Goal: Communication & Community: Ask a question

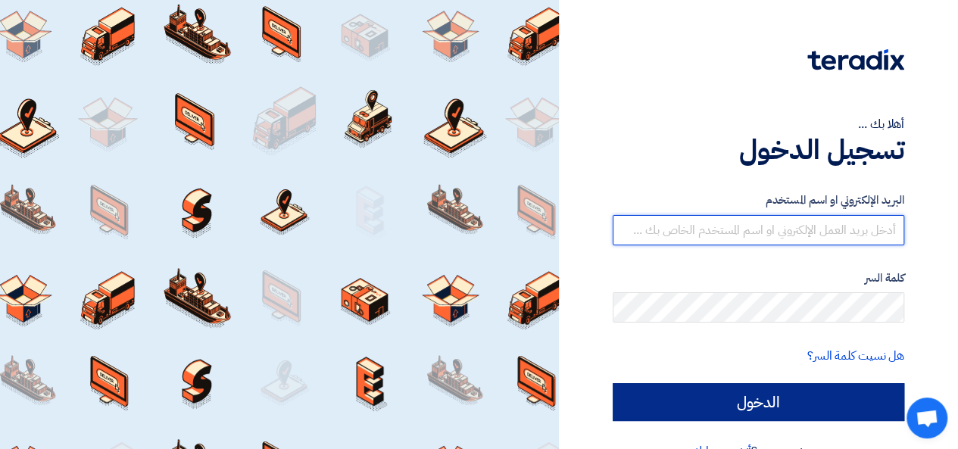
type input "raghdasonalla.pixels@gmail.com"
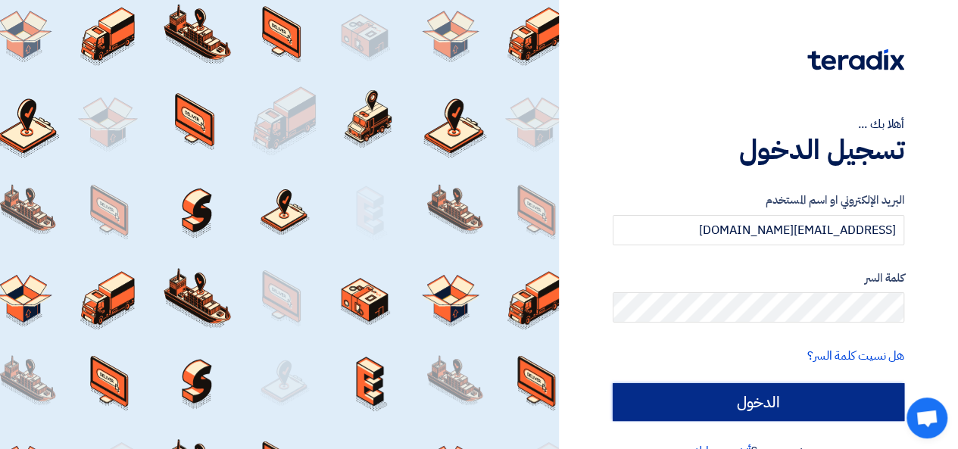
click at [823, 407] on input "الدخول" at bounding box center [759, 402] width 292 height 38
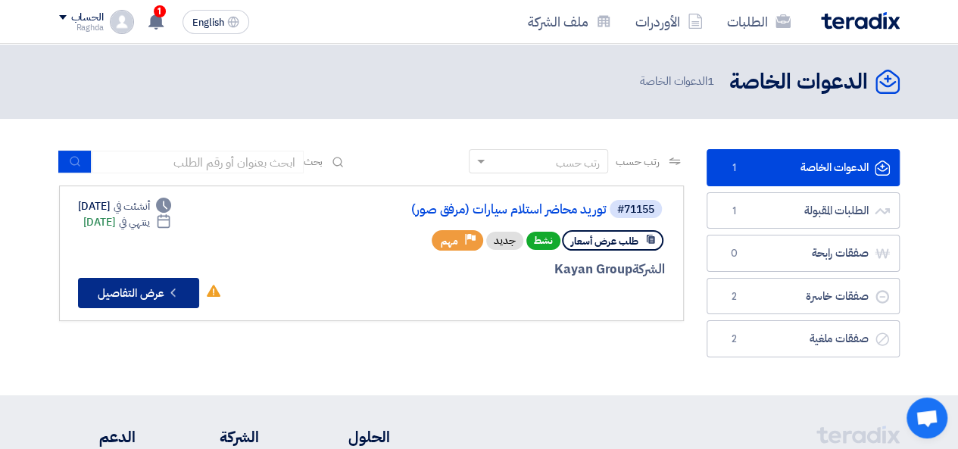
click at [125, 289] on button "Check details عرض التفاصيل" at bounding box center [138, 293] width 121 height 30
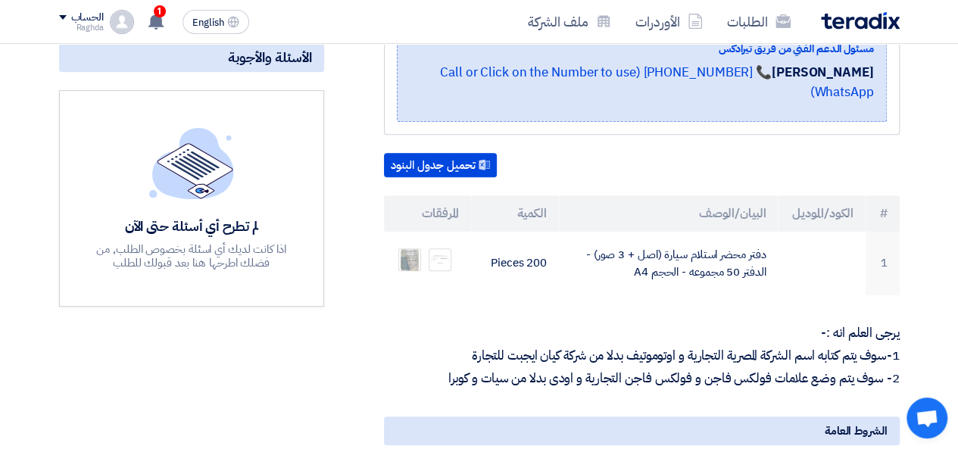
scroll to position [358, 0]
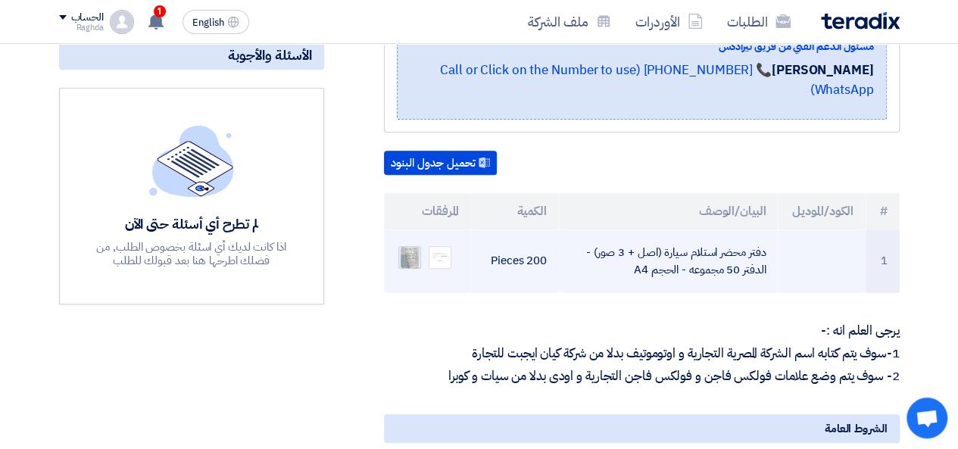
click at [414, 246] on img at bounding box center [409, 257] width 21 height 27
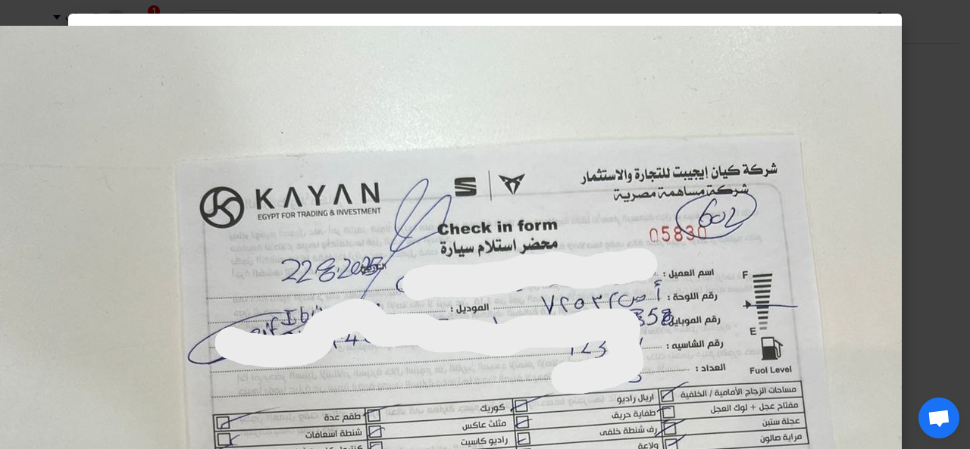
click at [969, 161] on modal-container at bounding box center [485, 224] width 970 height 449
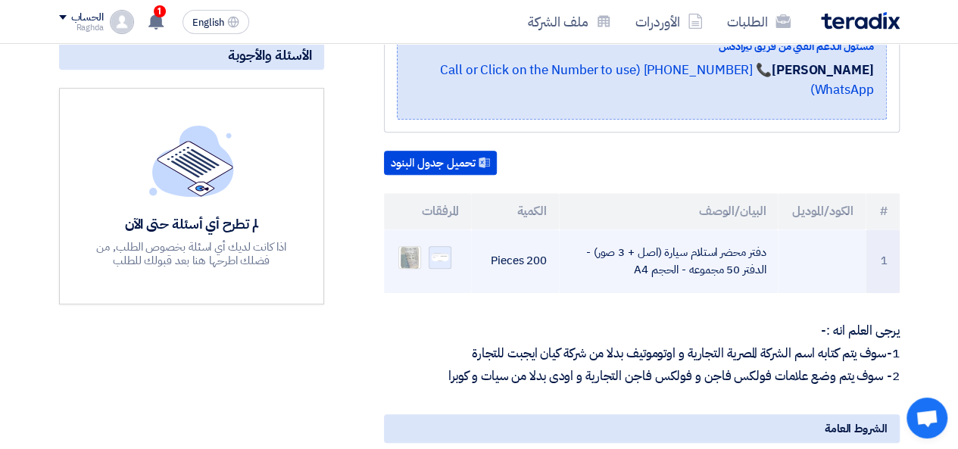
click at [448, 251] on img at bounding box center [440, 256] width 21 height 11
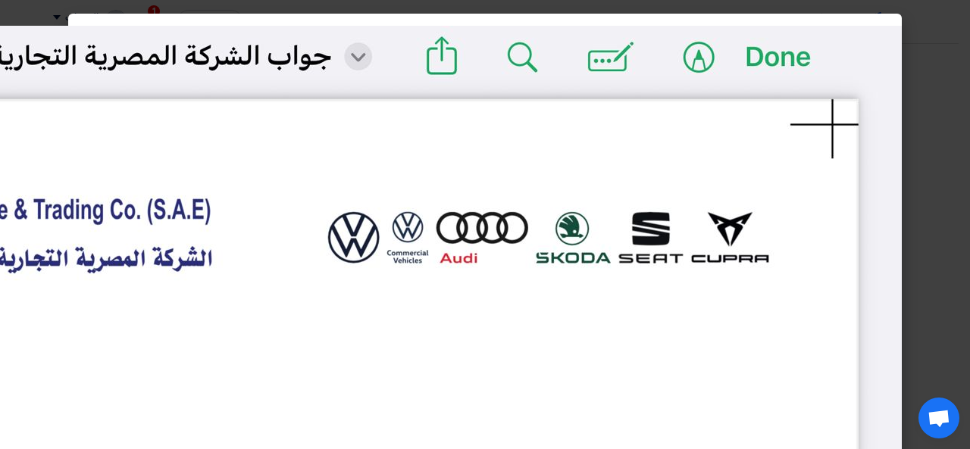
click at [557, 248] on img at bounding box center [295, 306] width 1212 height 560
click at [969, 190] on modal-container at bounding box center [485, 224] width 970 height 449
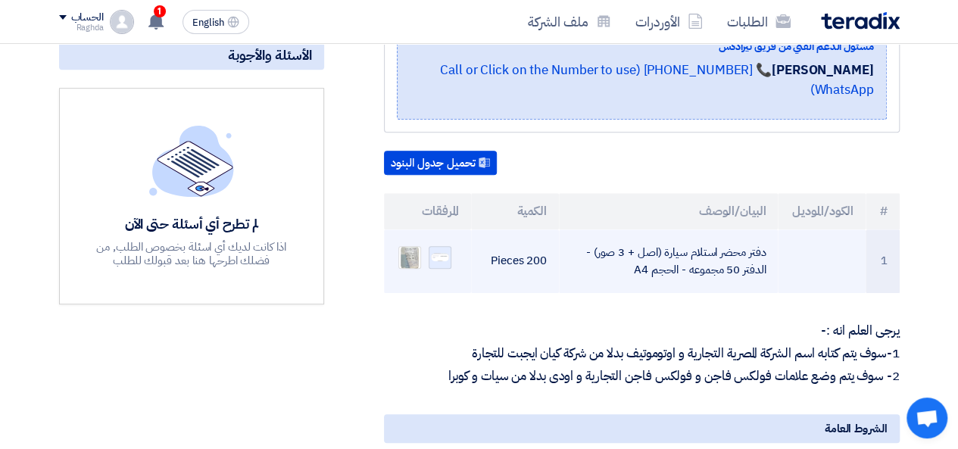
click at [439, 251] on img at bounding box center [440, 256] width 21 height 11
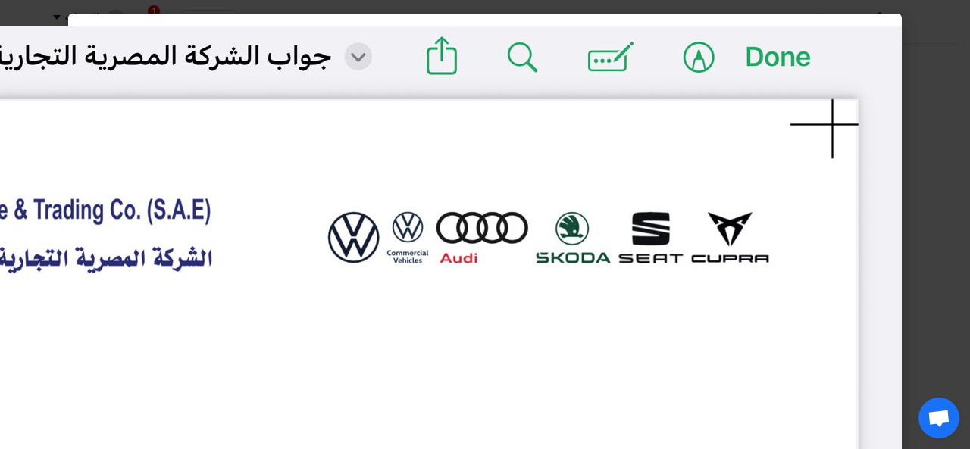
click at [923, 216] on modal-container at bounding box center [485, 224] width 970 height 449
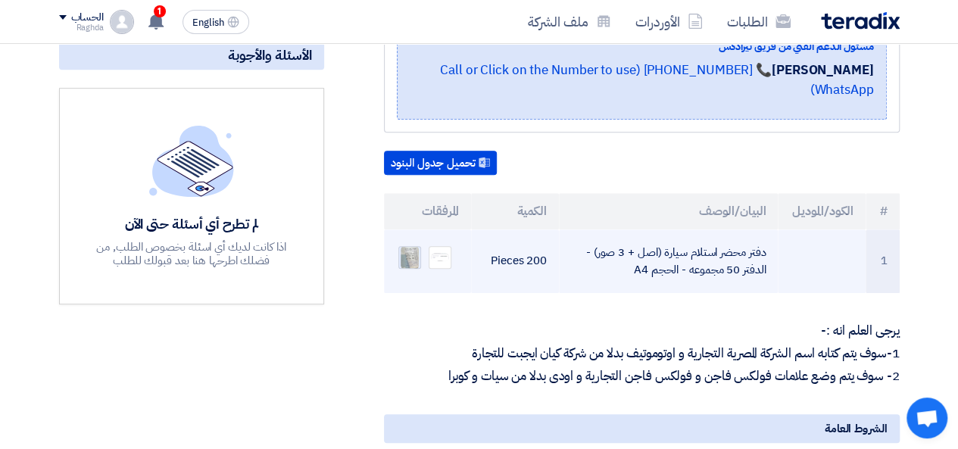
click at [415, 244] on img at bounding box center [409, 257] width 21 height 27
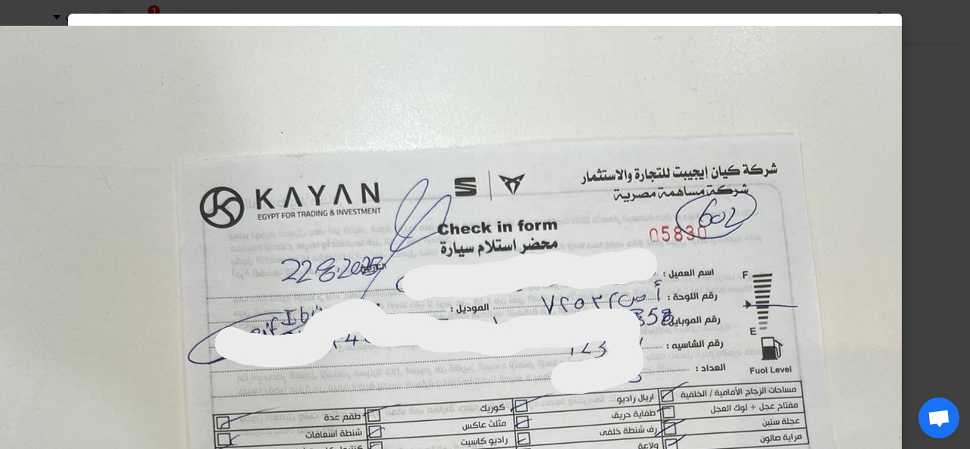
click at [935, 204] on modal-container at bounding box center [485, 224] width 970 height 449
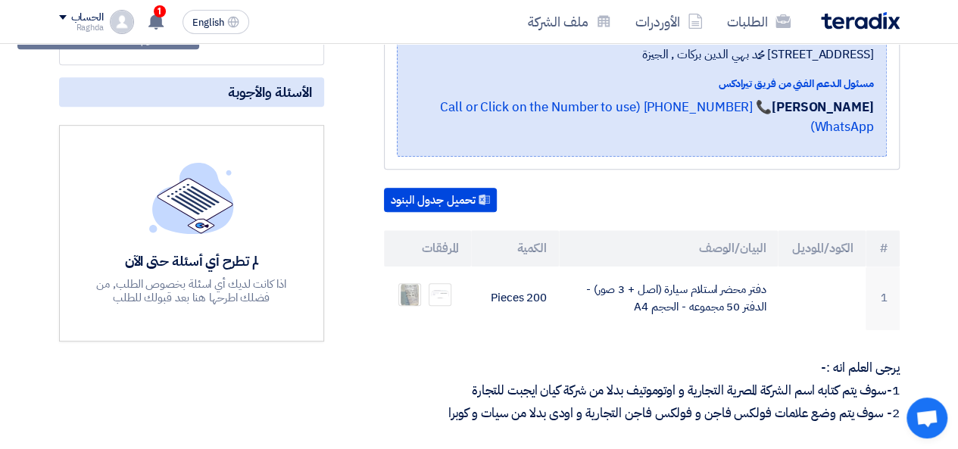
scroll to position [311, 0]
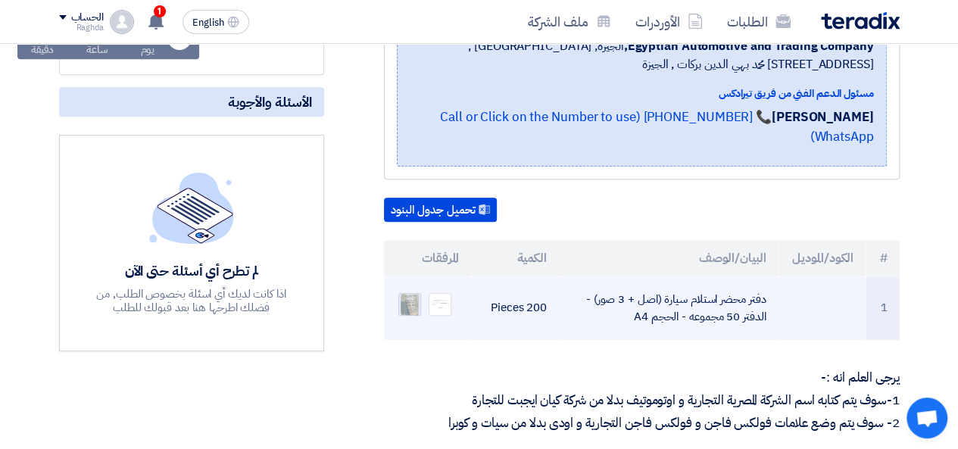
click at [405, 291] on img at bounding box center [409, 304] width 21 height 27
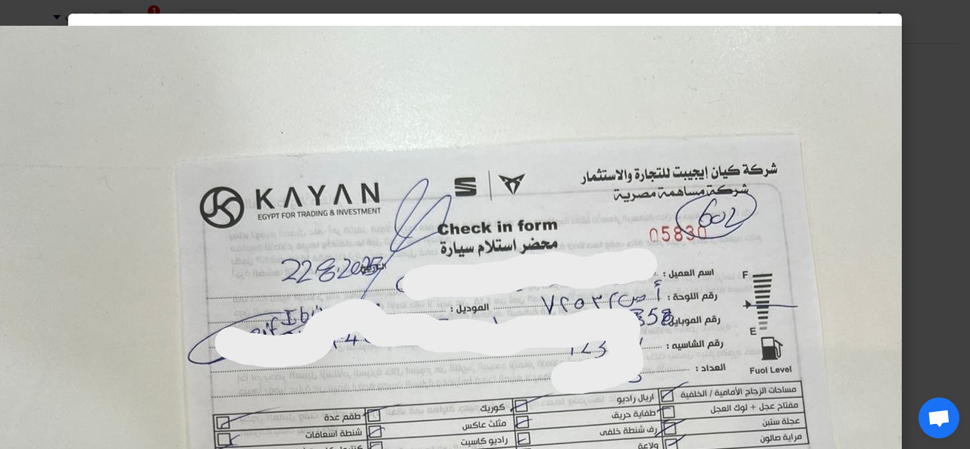
click at [923, 133] on modal-container at bounding box center [485, 224] width 970 height 449
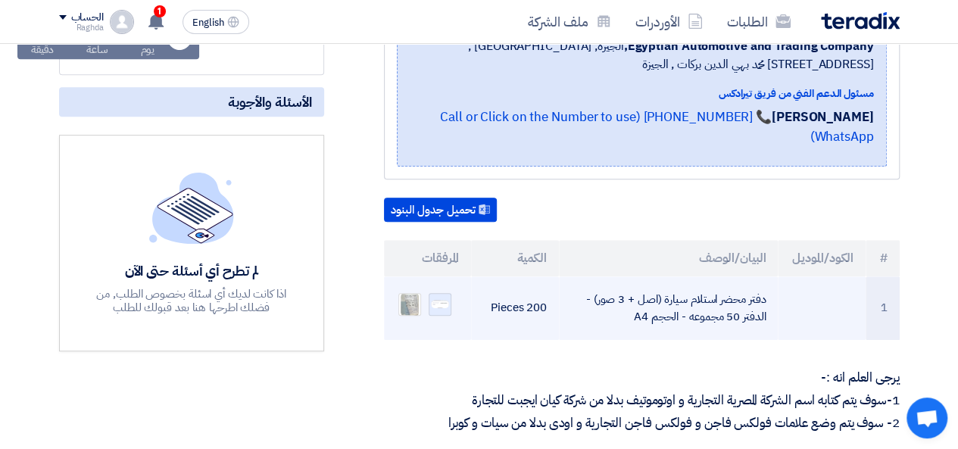
click at [444, 298] on img at bounding box center [440, 303] width 21 height 11
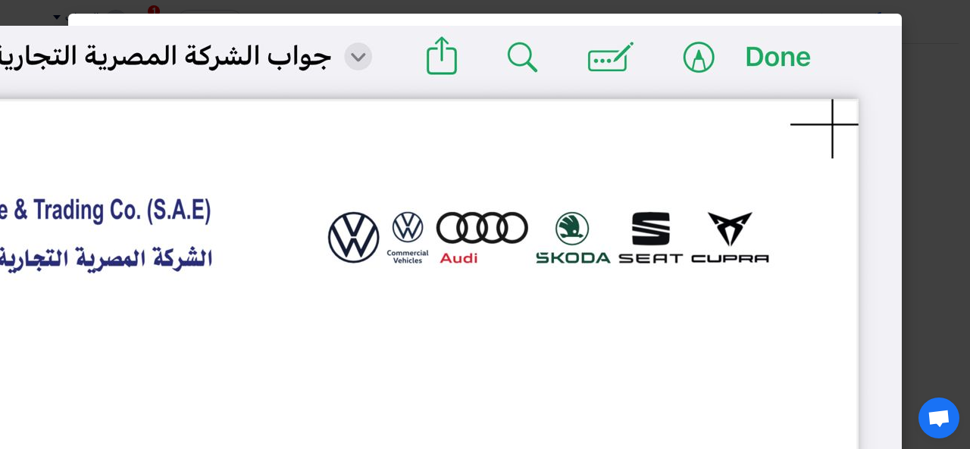
click at [936, 131] on modal-container at bounding box center [485, 224] width 970 height 449
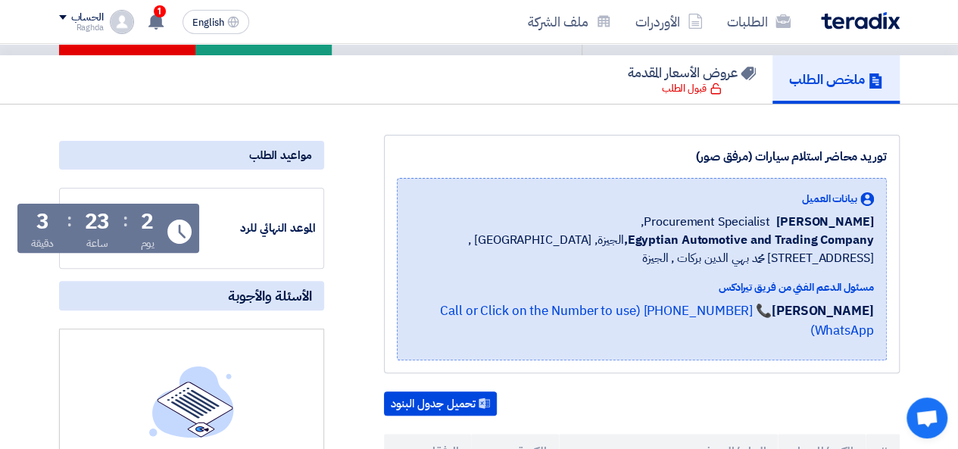
scroll to position [111, 0]
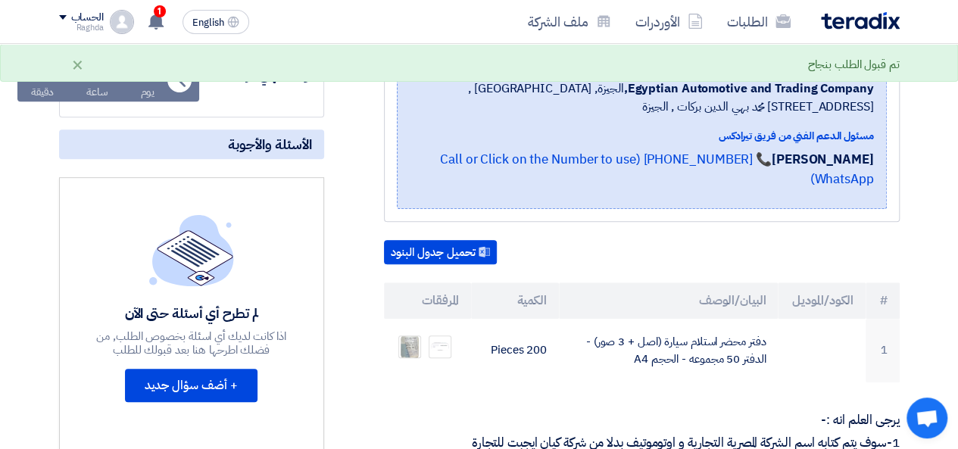
scroll to position [283, 0]
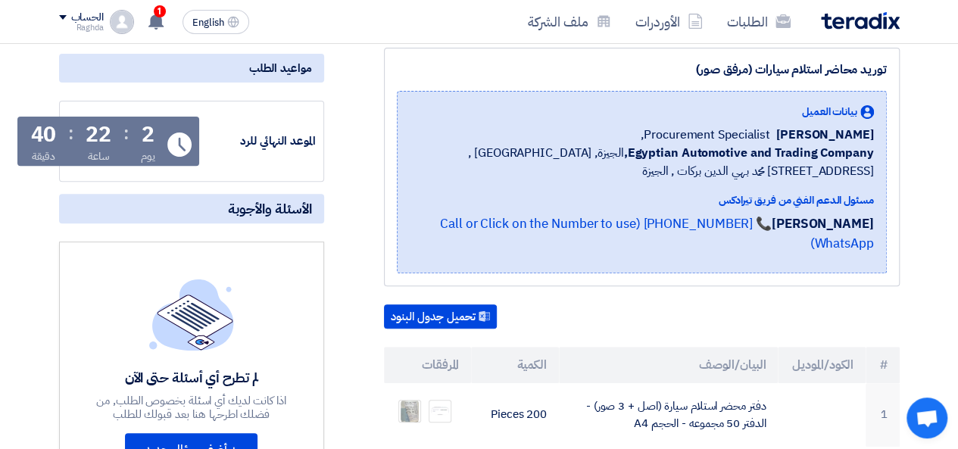
scroll to position [0, 0]
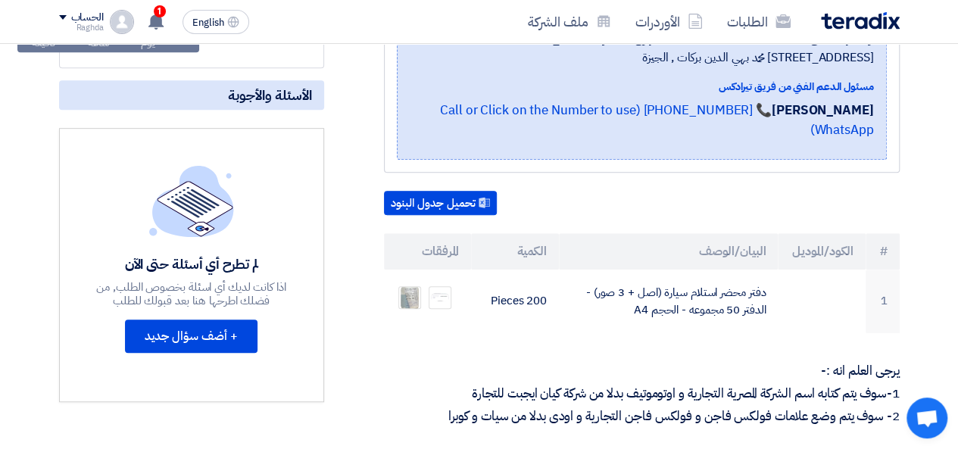
scroll to position [320, 0]
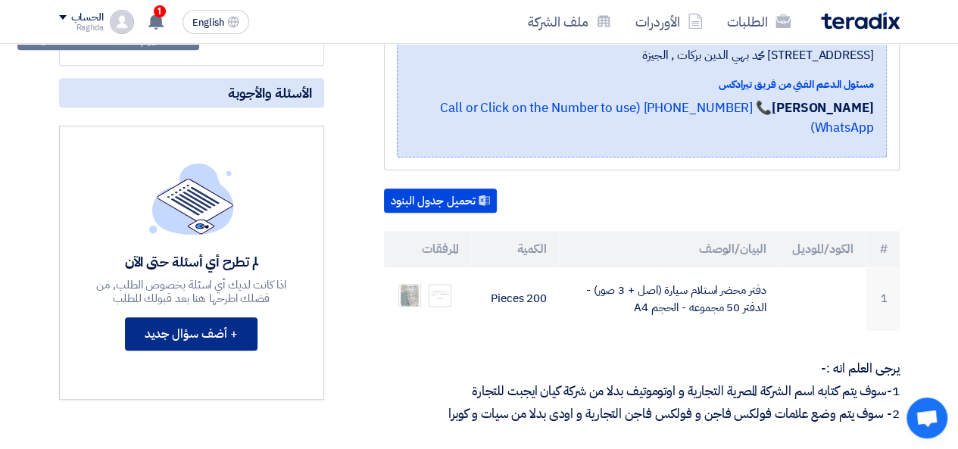
click at [224, 339] on button "+ أضف سؤال جديد" at bounding box center [191, 333] width 133 height 33
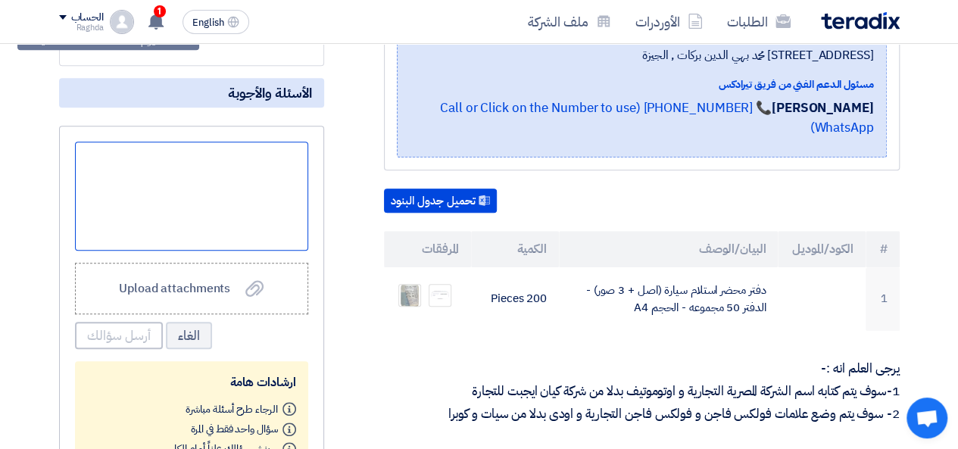
click at [239, 167] on div at bounding box center [191, 196] width 233 height 109
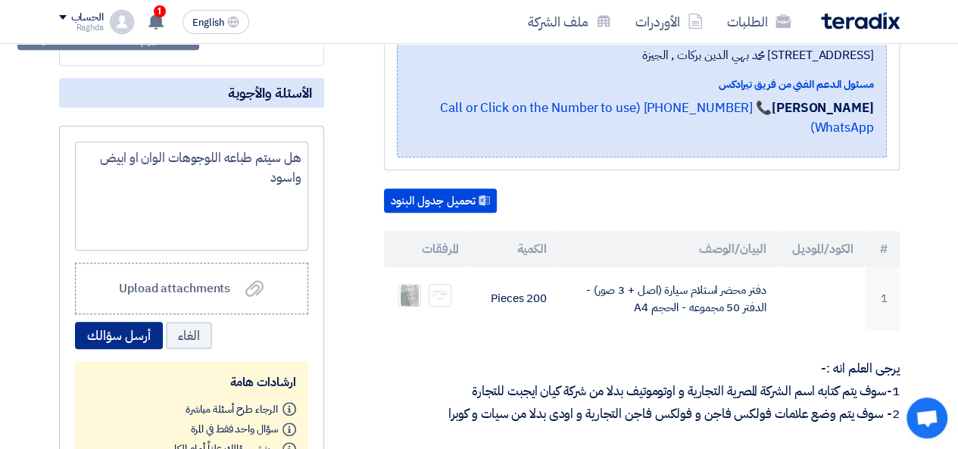
click at [120, 330] on button "أرسل سؤالك" at bounding box center [119, 335] width 88 height 27
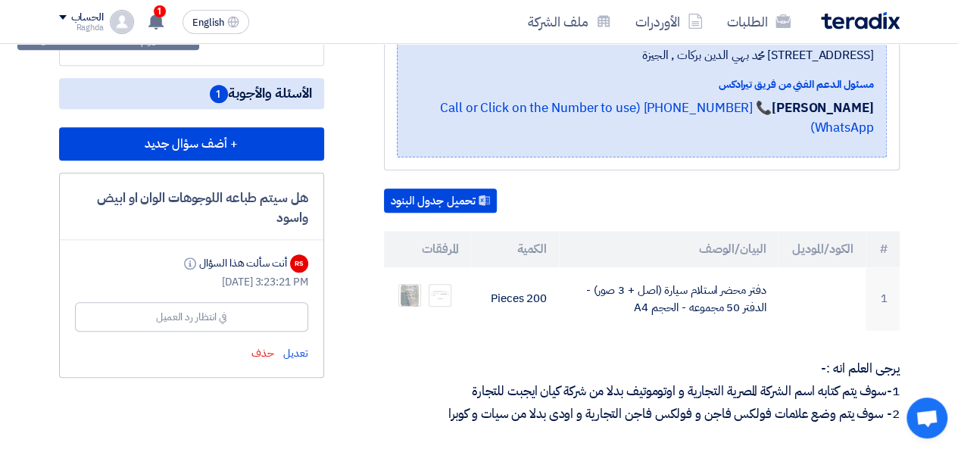
click at [300, 260] on div "RS" at bounding box center [299, 264] width 18 height 18
click at [159, 13] on span "1" at bounding box center [160, 11] width 12 height 12
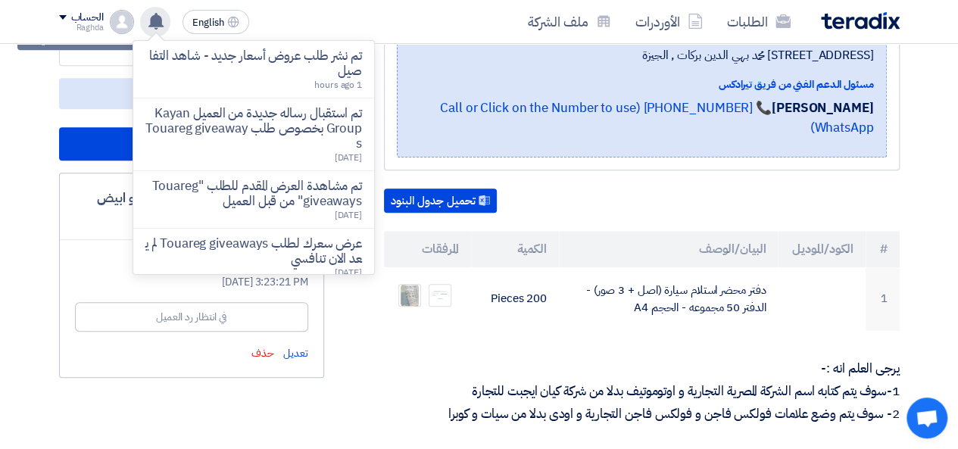
click at [226, 408] on div "مواعيد الطلب الموعد النهائي للرد Time Remaining 2 يوم : 22 ساعة : 36 دقيقة الأس…" at bounding box center [192, 455] width 288 height 1046
